Goal: Book appointment/travel/reservation

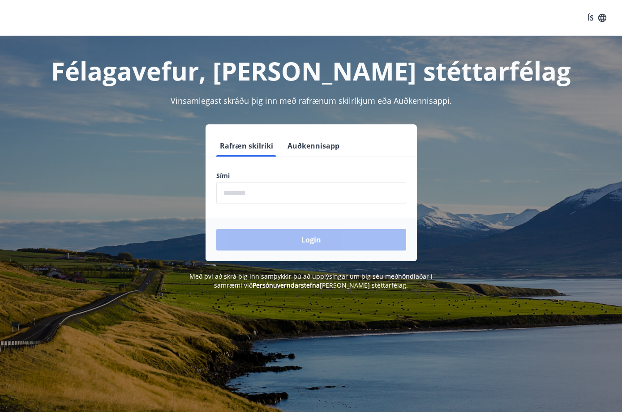
click at [304, 148] on button "Auðkennisapp" at bounding box center [313, 145] width 59 height 21
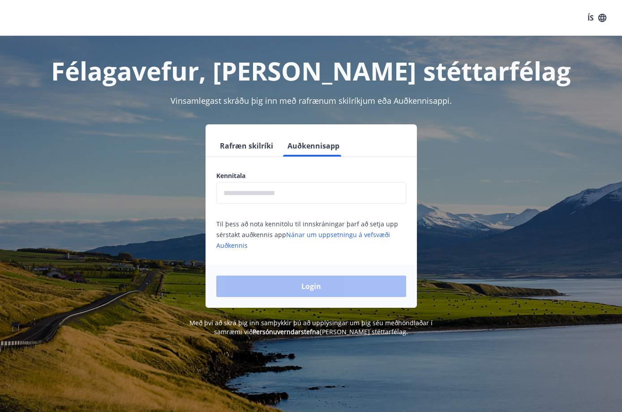
click at [286, 206] on div "Kennitala ​ Til þess að nota kennitölu til innskráningar þarf að setja upp sérs…" at bounding box center [310, 210] width 211 height 79
click at [279, 199] on input "text" at bounding box center [311, 193] width 190 height 22
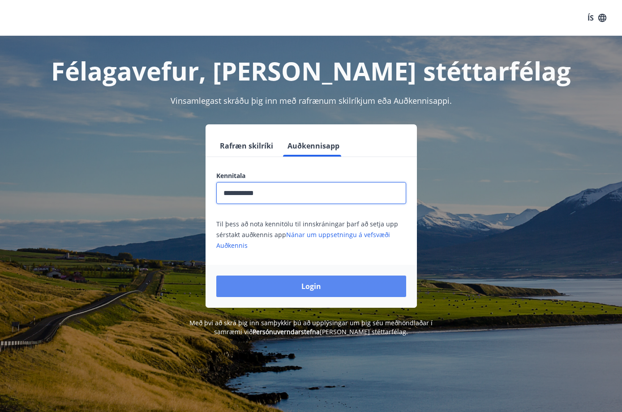
type input "**********"
click at [308, 294] on button "Login" at bounding box center [311, 286] width 190 height 21
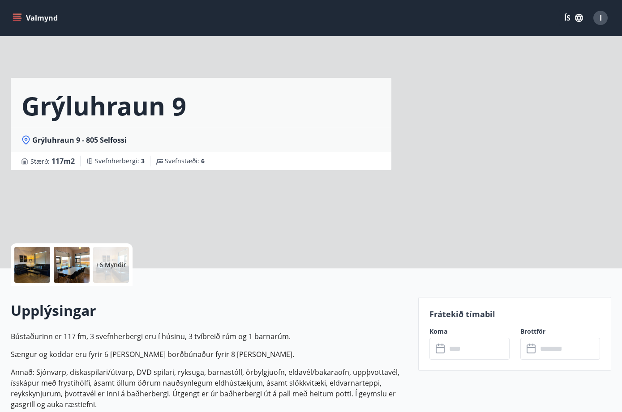
click at [448, 352] on input "text" at bounding box center [477, 349] width 63 height 22
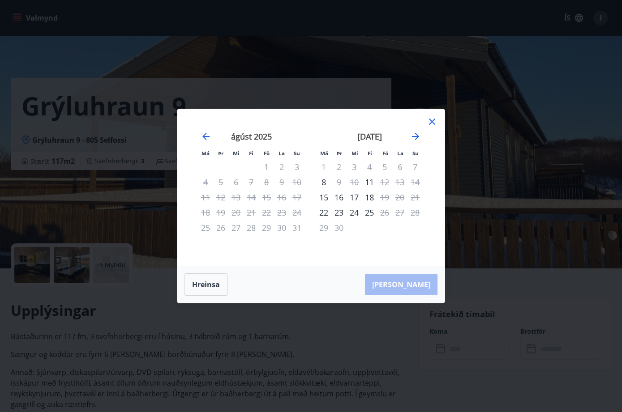
click at [431, 122] on icon at bounding box center [432, 121] width 11 height 11
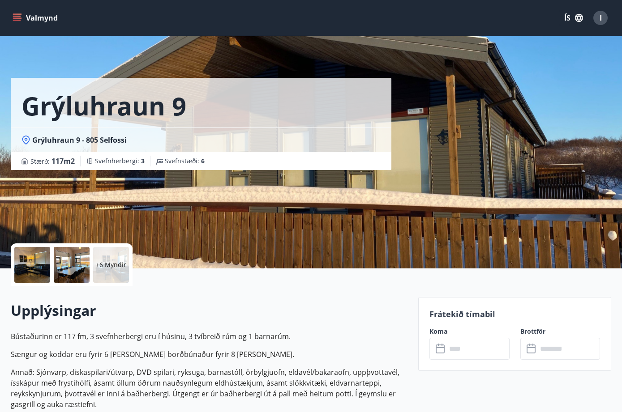
click at [22, 17] on button "Valmynd" at bounding box center [36, 18] width 51 height 16
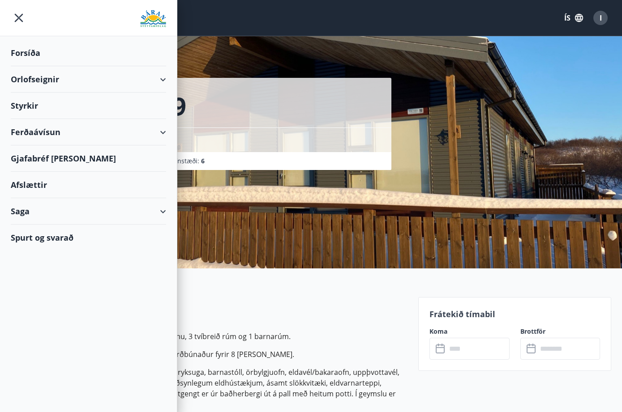
click at [69, 80] on div "Orlofseignir" at bounding box center [88, 79] width 155 height 26
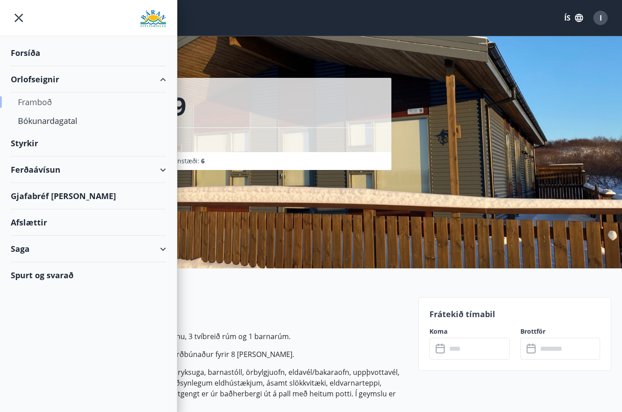
click at [32, 103] on div "Framboð" at bounding box center [88, 102] width 141 height 19
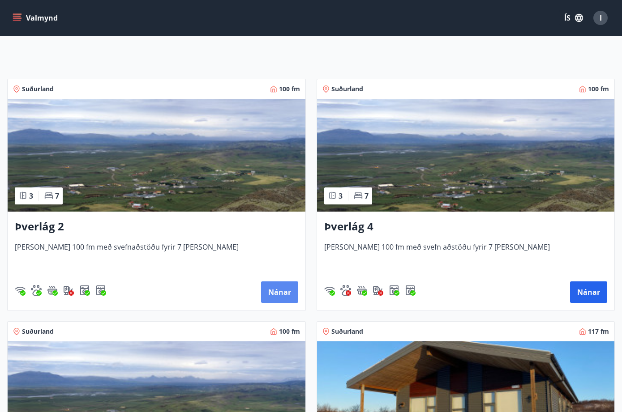
click at [271, 300] on button "Nánar" at bounding box center [279, 292] width 37 height 21
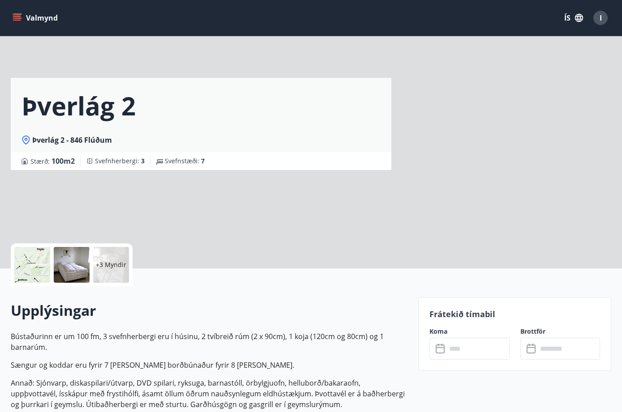
click at [456, 351] on input "text" at bounding box center [477, 349] width 63 height 22
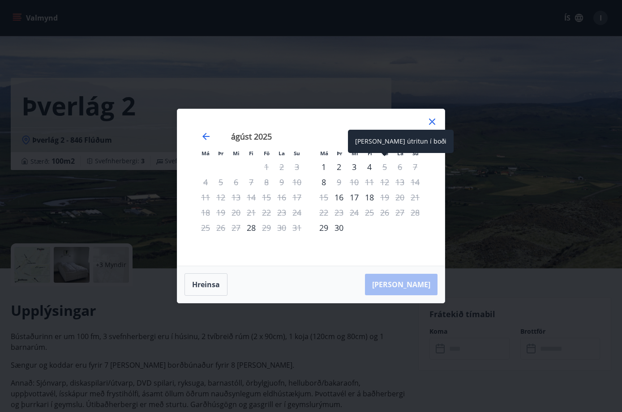
click at [384, 166] on div "5" at bounding box center [384, 166] width 15 height 15
click at [430, 127] on icon at bounding box center [432, 121] width 11 height 11
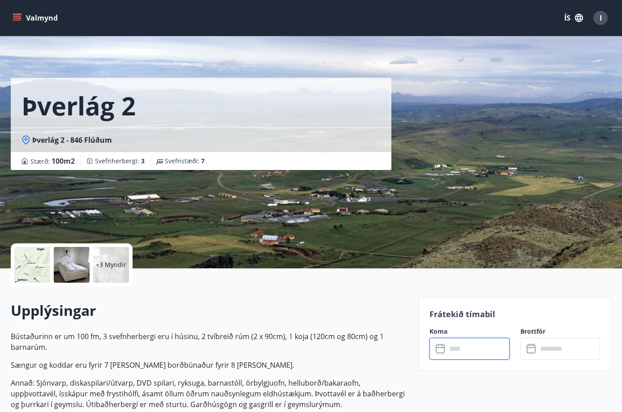
click at [458, 350] on input "text" at bounding box center [477, 349] width 63 height 22
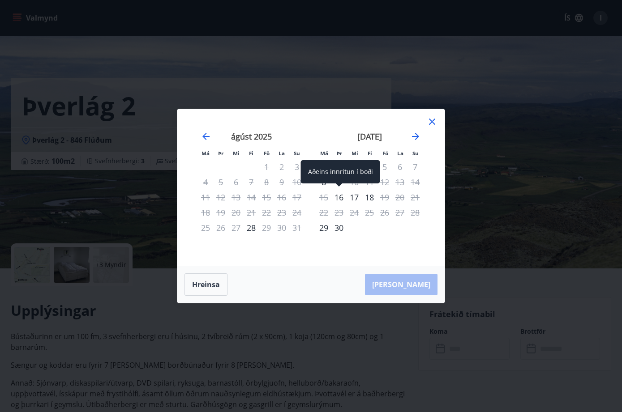
click at [339, 201] on div "16" at bounding box center [338, 197] width 15 height 15
click at [359, 200] on div "17" at bounding box center [353, 197] width 15 height 15
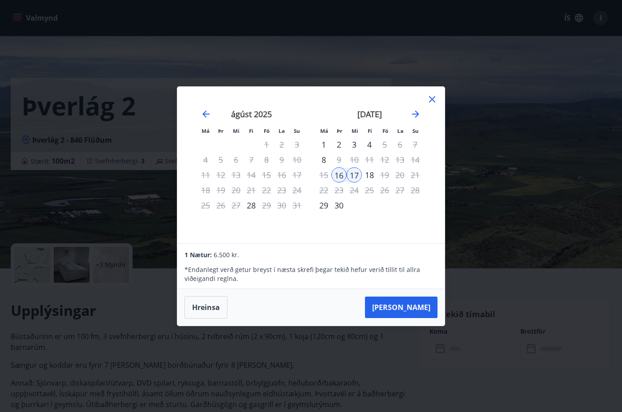
click at [432, 99] on icon at bounding box center [431, 98] width 1 height 1
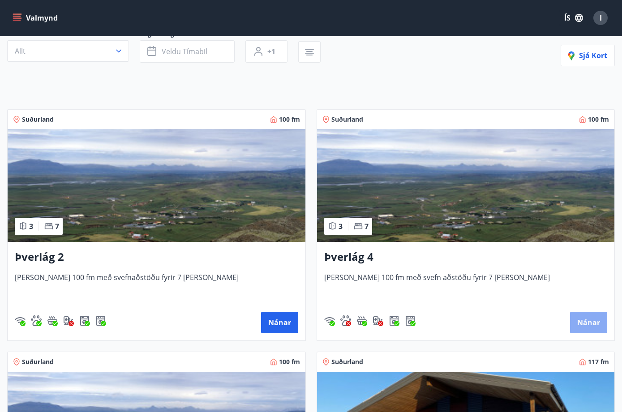
click at [583, 326] on button "Nánar" at bounding box center [588, 322] width 37 height 21
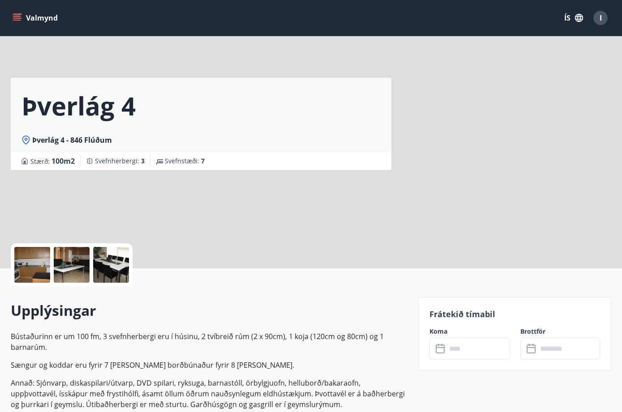
click at [441, 350] on icon at bounding box center [441, 349] width 11 height 11
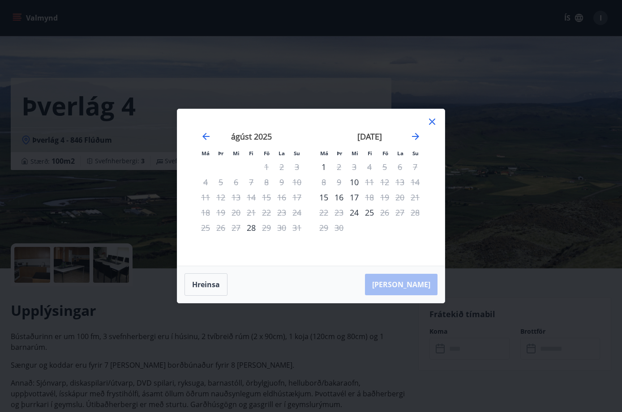
click at [432, 120] on icon at bounding box center [432, 121] width 11 height 11
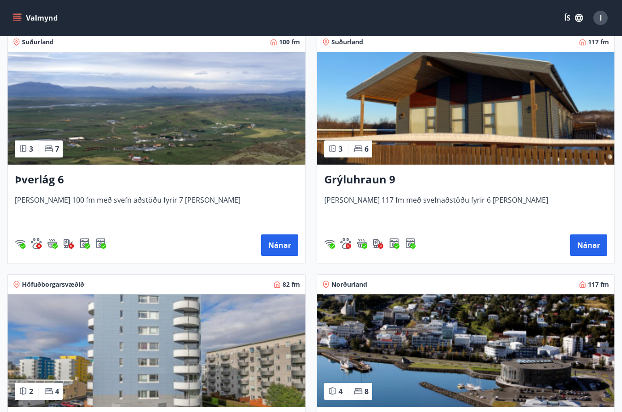
click at [281, 256] on div "Þverlág 6 [PERSON_NAME] 100 fm með svefn aðstöðu fyrir 7 [PERSON_NAME] Nánar" at bounding box center [157, 214] width 298 height 98
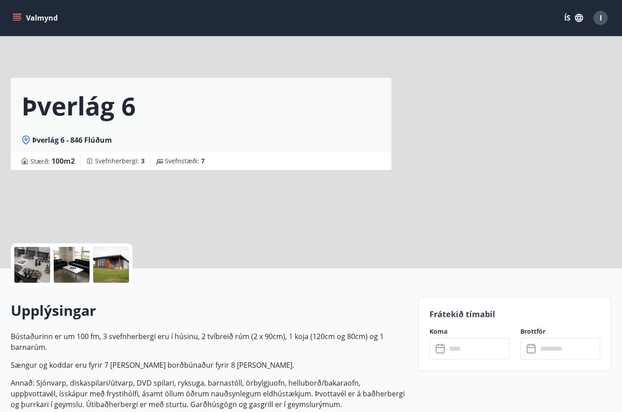
click at [453, 354] on input "text" at bounding box center [477, 349] width 63 height 22
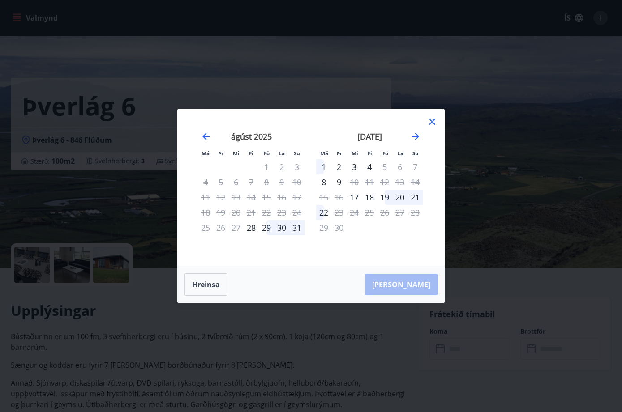
click at [431, 122] on icon at bounding box center [432, 121] width 11 height 11
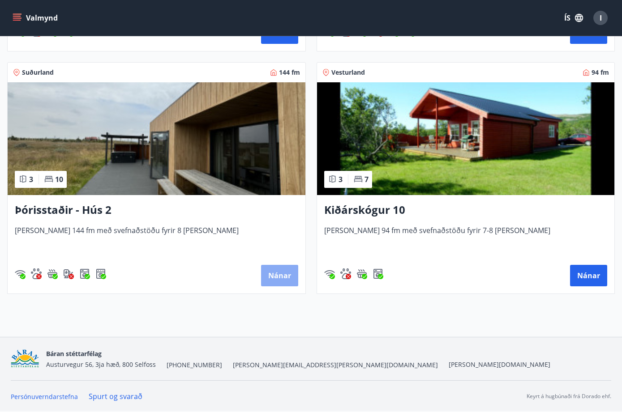
click at [279, 272] on button "Nánar" at bounding box center [279, 275] width 37 height 21
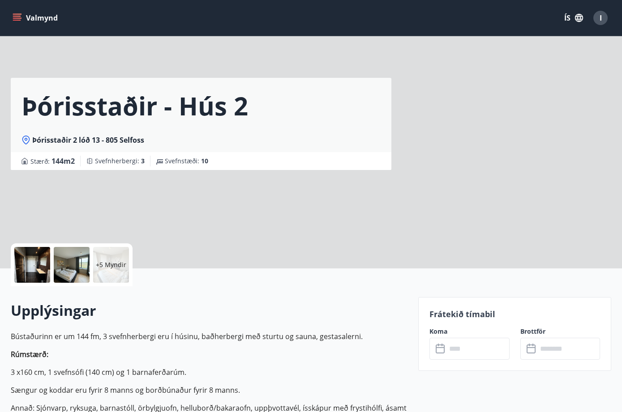
click at [444, 344] on icon at bounding box center [441, 349] width 11 height 11
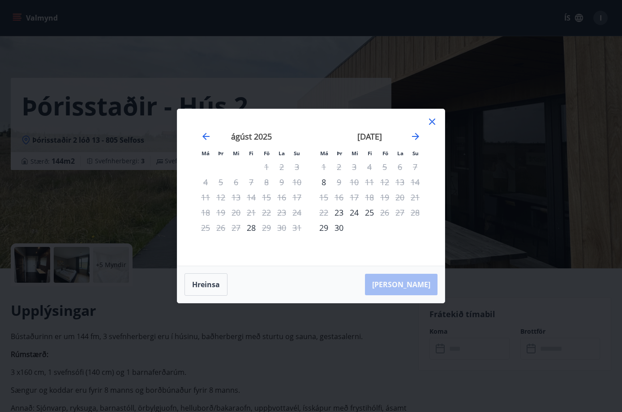
click at [432, 126] on icon at bounding box center [432, 121] width 11 height 11
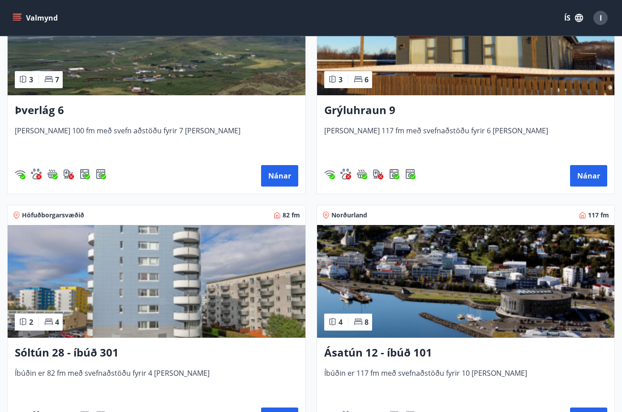
scroll to position [913, 0]
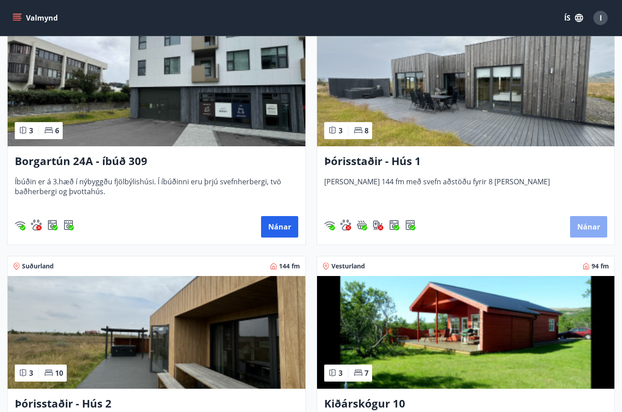
click at [593, 235] on button "Nánar" at bounding box center [588, 226] width 37 height 21
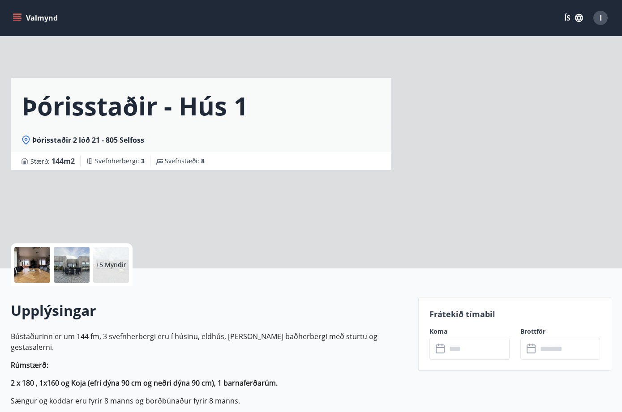
click at [459, 349] on input "text" at bounding box center [477, 349] width 63 height 22
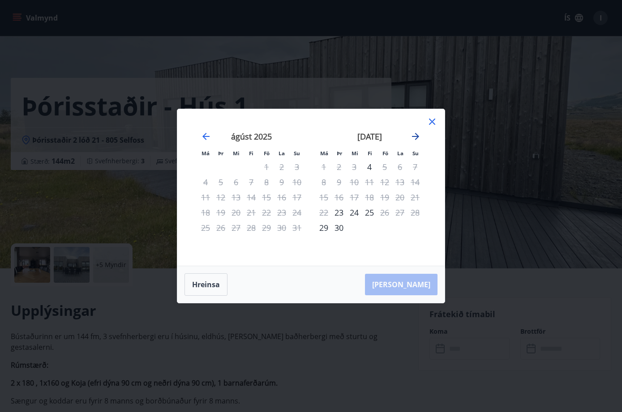
click at [414, 135] on icon "Move forward to switch to the next month." at bounding box center [415, 136] width 11 height 11
click at [432, 122] on icon at bounding box center [431, 121] width 1 height 1
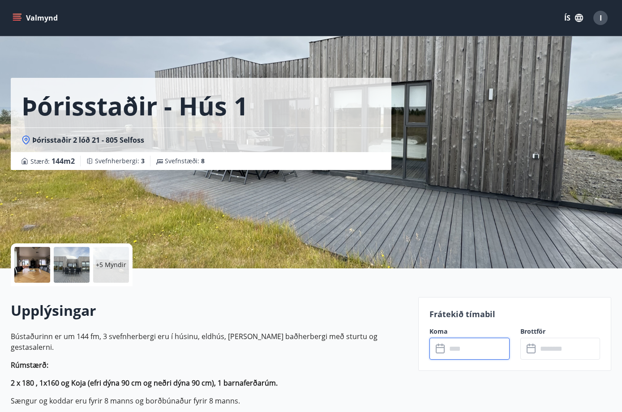
click at [460, 349] on input "text" at bounding box center [477, 349] width 63 height 22
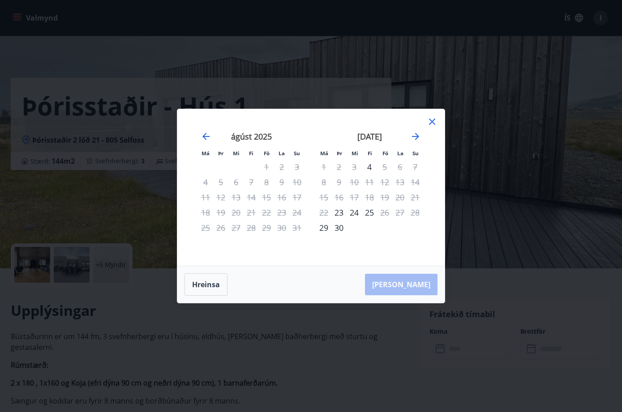
click at [378, 323] on div "Má Þr Mi Fi Fö La Su Má Þr Mi Fi Fö La Su [DATE] 1 2 3 4 5 6 7 8 9 10 11 12 13 …" at bounding box center [311, 206] width 622 height 412
